Goal: Task Accomplishment & Management: Manage account settings

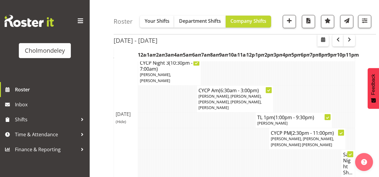
scroll to position [181, 0]
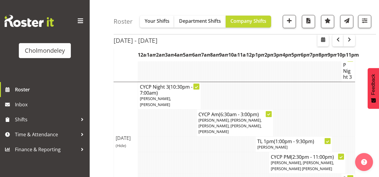
click at [304, 109] on td at bounding box center [304, 122] width 2 height 27
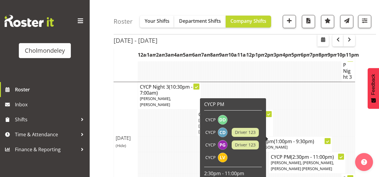
click at [289, 160] on span "[PERSON_NAME], [PERSON_NAME], [PERSON_NAME] [PERSON_NAME]" at bounding box center [302, 165] width 63 height 11
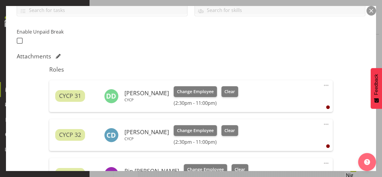
scroll to position [263, 0]
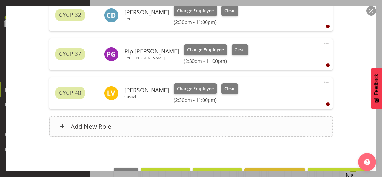
click at [171, 124] on div "Add New Role" at bounding box center [190, 126] width 283 height 20
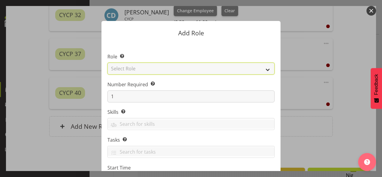
click at [247, 69] on select "Select Role Awhi Team CYCP CYCP Casual CYCP Part Time CYCP volunteer CYCP- Nigh…" at bounding box center [191, 68] width 167 height 12
select select "206"
click at [108, 62] on select "Select Role Awhi Team CYCP CYCP Casual CYCP Part Time CYCP volunteer CYCP- Nigh…" at bounding box center [191, 68] width 167 height 12
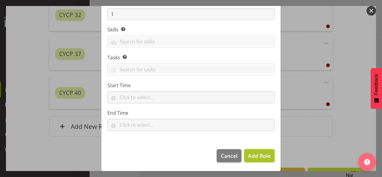
click at [258, 154] on span "Add Role" at bounding box center [259, 155] width 23 height 7
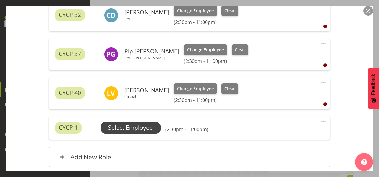
click at [134, 125] on span "Select Employee" at bounding box center [130, 127] width 45 height 9
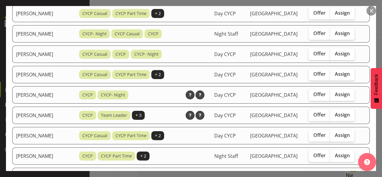
scroll to position [167, 0]
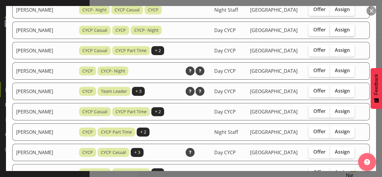
click at [339, 27] on span "Assign" at bounding box center [342, 30] width 15 height 6
click at [334, 28] on input "Assign" at bounding box center [332, 30] width 4 height 4
checkbox input "true"
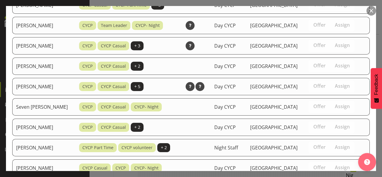
scroll to position [392, 0]
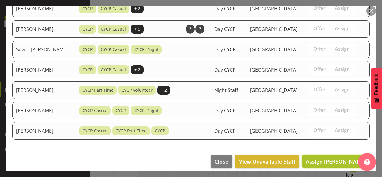
click at [329, 157] on span "Assign [PERSON_NAME]" at bounding box center [336, 160] width 60 height 7
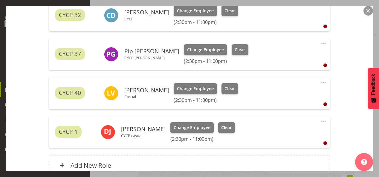
scroll to position [320, 0]
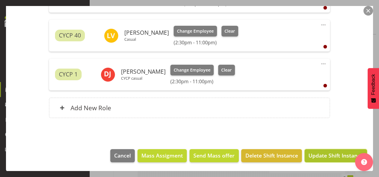
click at [328, 154] on span "Update Shift Instance" at bounding box center [335, 155] width 55 height 8
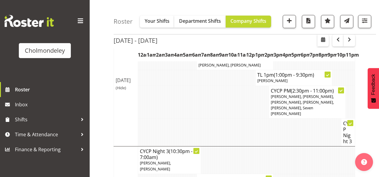
scroll to position [189, 0]
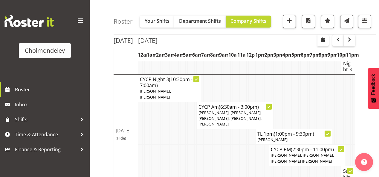
click at [288, 146] on h4 "CYCP PM (2:30pm - 11:00pm)" at bounding box center [307, 149] width 73 height 6
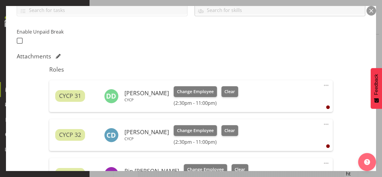
scroll to position [167, 0]
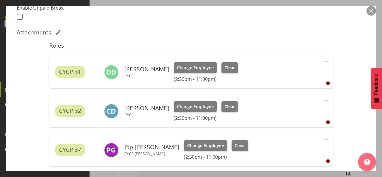
click at [327, 99] on div "CYCP 32 [PERSON_NAME] CYCP Change Employee Clear (2:30pm - 11:00pm) Edit Cover …" at bounding box center [190, 111] width 283 height 32
click at [323, 99] on span at bounding box center [326, 99] width 7 height 7
click at [276, 134] on link "Delete" at bounding box center [301, 134] width 57 height 11
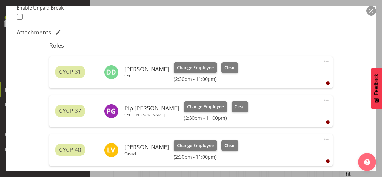
scroll to position [263, 0]
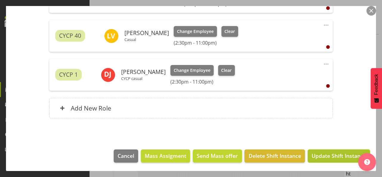
click at [331, 154] on span "Update Shift Instance" at bounding box center [339, 155] width 55 height 8
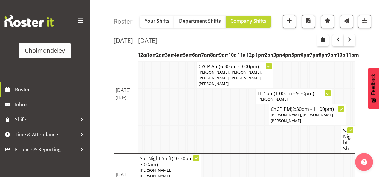
scroll to position [205, 0]
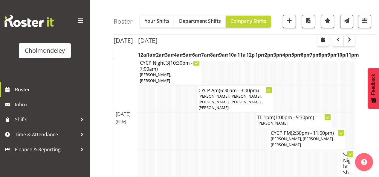
click at [102, 143] on div "Roster Your Shifts Department Shifts Company Shifts All Locations [GEOGRAPHIC_D…" at bounding box center [234, 20] width 289 height 419
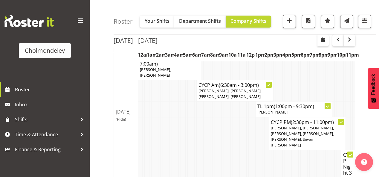
scroll to position [62, 0]
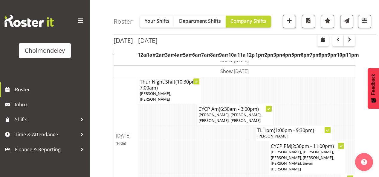
click at [224, 145] on td at bounding box center [225, 157] width 2 height 33
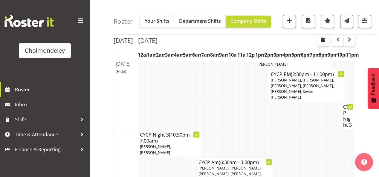
scroll to position [157, 0]
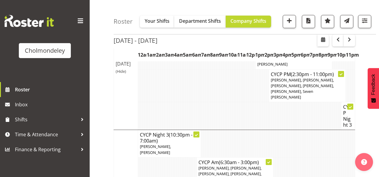
scroll to position [110, 0]
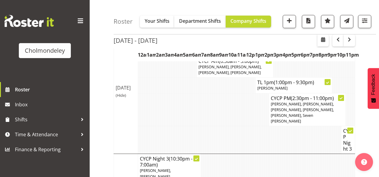
click at [197, 103] on td at bounding box center [198, 109] width 2 height 33
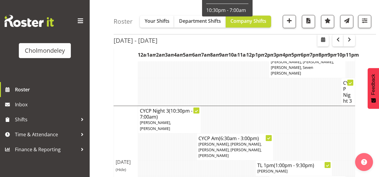
scroll to position [181, 0]
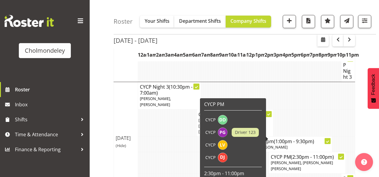
click at [311, 153] on span "(2:30pm - 11:00pm)" at bounding box center [312, 156] width 43 height 7
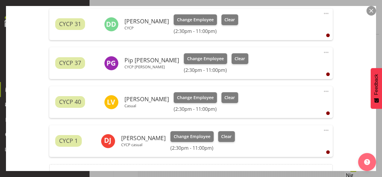
scroll to position [281, 0]
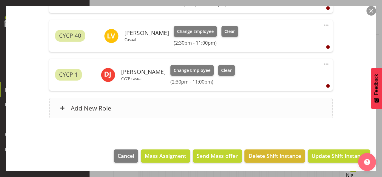
click at [139, 110] on div "Add New Role" at bounding box center [190, 108] width 283 height 20
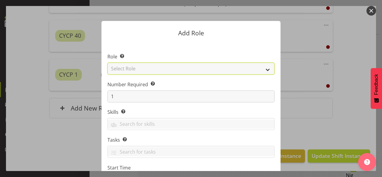
click at [125, 68] on select "Select Role Awhi Team CYCP CYCP Casual CYCP Part Time CYCP volunteer CYCP- Nigh…" at bounding box center [191, 68] width 167 height 12
select select "206"
click at [108, 62] on select "Select Role Awhi Team CYCP CYCP Casual CYCP Part Time CYCP volunteer CYCP- Nigh…" at bounding box center [191, 68] width 167 height 12
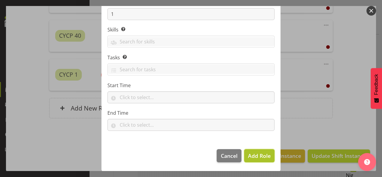
click at [251, 155] on span "Add Role" at bounding box center [259, 155] width 23 height 7
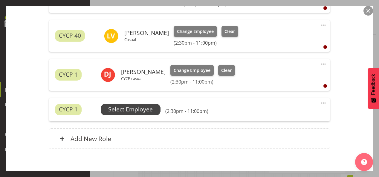
click at [123, 107] on span "Select Employee" at bounding box center [130, 109] width 45 height 9
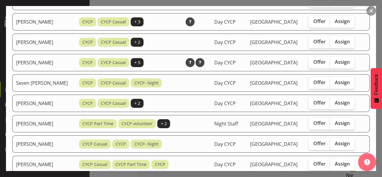
scroll to position [392, 0]
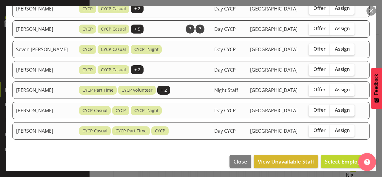
click at [350, 107] on span "Assign" at bounding box center [342, 110] width 15 height 6
click at [334, 108] on input "Assign" at bounding box center [332, 110] width 4 height 4
checkbox input "true"
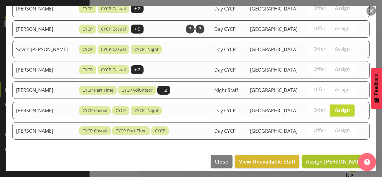
click at [332, 157] on span "Assign [PERSON_NAME]" at bounding box center [336, 160] width 60 height 7
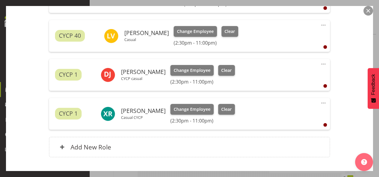
scroll to position [320, 0]
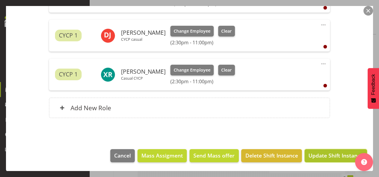
click at [333, 155] on span "Update Shift Instance" at bounding box center [335, 155] width 55 height 8
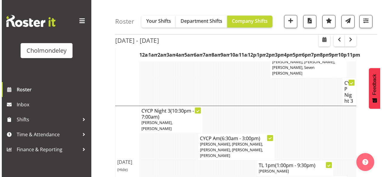
scroll to position [110, 0]
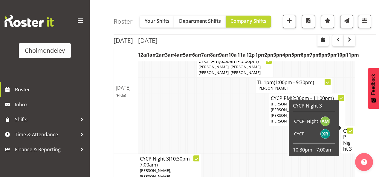
click at [347, 128] on h4 "CYCP Night 3" at bounding box center [348, 140] width 10 height 24
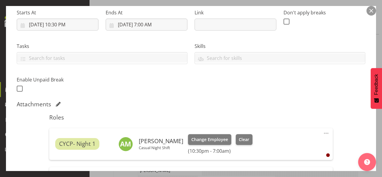
scroll to position [167, 0]
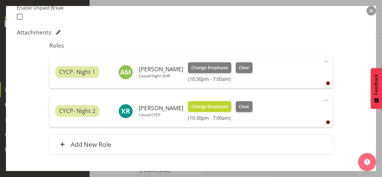
click at [213, 106] on span "Change Employee" at bounding box center [209, 106] width 37 height 7
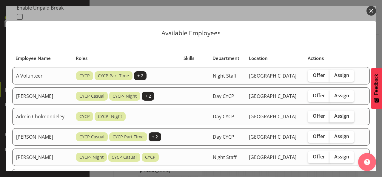
click at [338, 117] on span "Assign" at bounding box center [342, 116] width 15 height 6
click at [334, 117] on input "Assign" at bounding box center [332, 116] width 4 height 4
checkbox input "true"
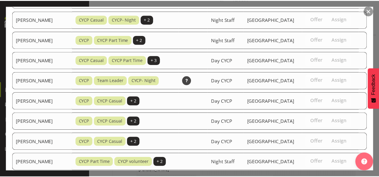
scroll to position [271, 0]
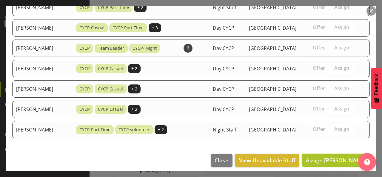
click at [322, 156] on span "Assign [PERSON_NAME]" at bounding box center [336, 159] width 60 height 7
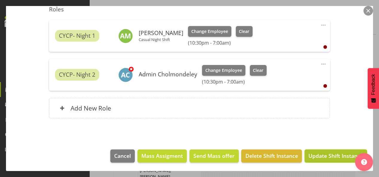
click at [323, 156] on span "Update Shift Instance" at bounding box center [335, 155] width 55 height 8
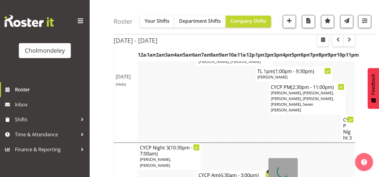
scroll to position [73, 0]
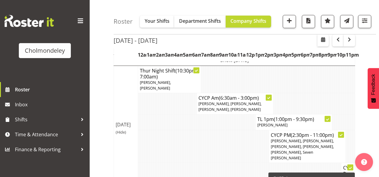
click at [174, 148] on td at bounding box center [175, 146] width 2 height 33
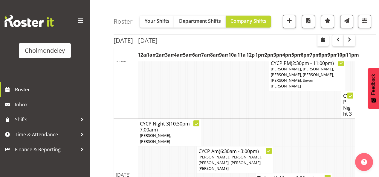
scroll to position [192, 0]
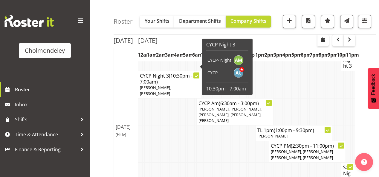
click at [164, 125] on td at bounding box center [164, 133] width 2 height 16
